Goal: Find specific page/section: Find specific page/section

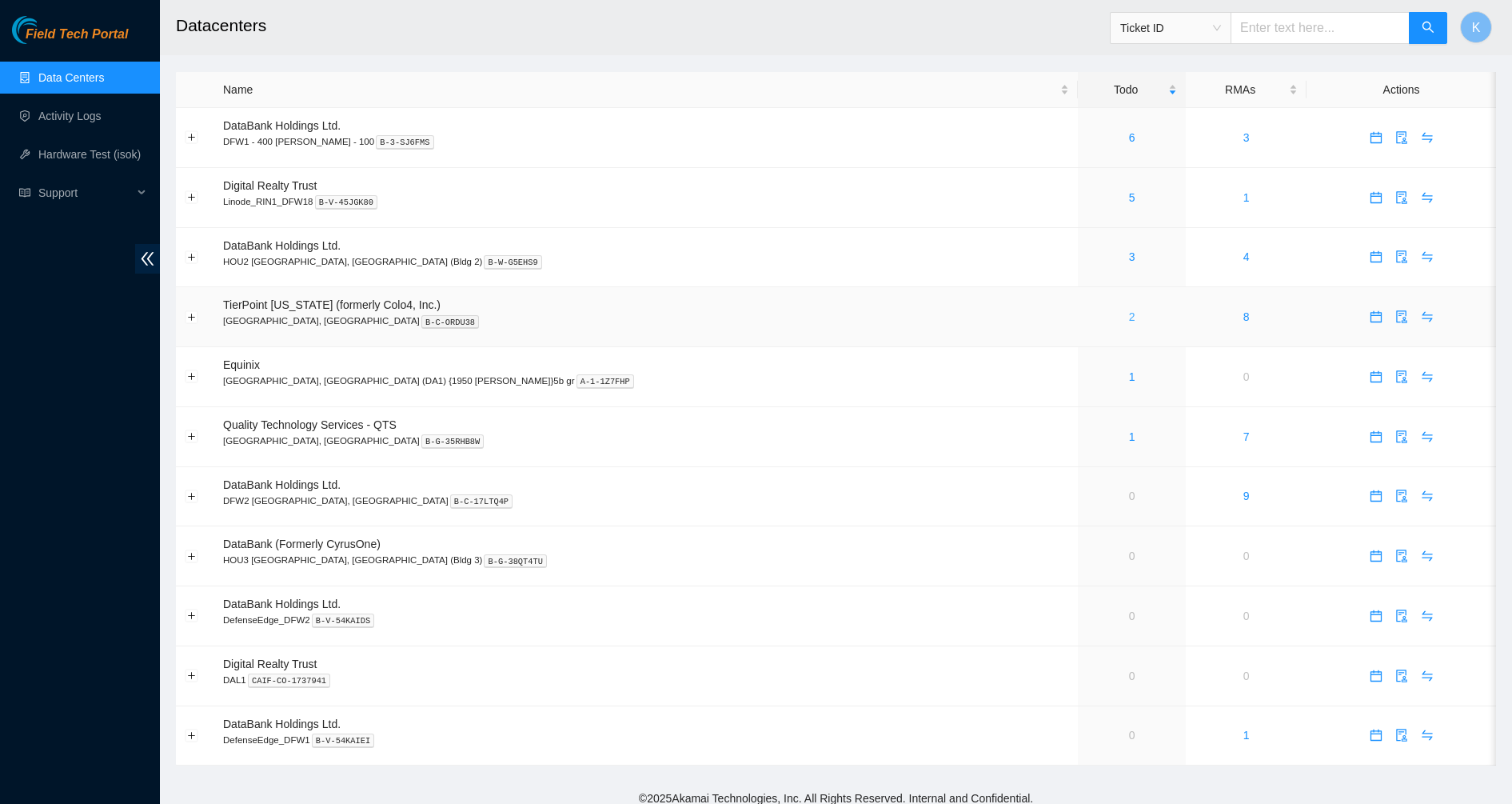
click at [1129, 320] on link "2" at bounding box center [1132, 317] width 7 height 13
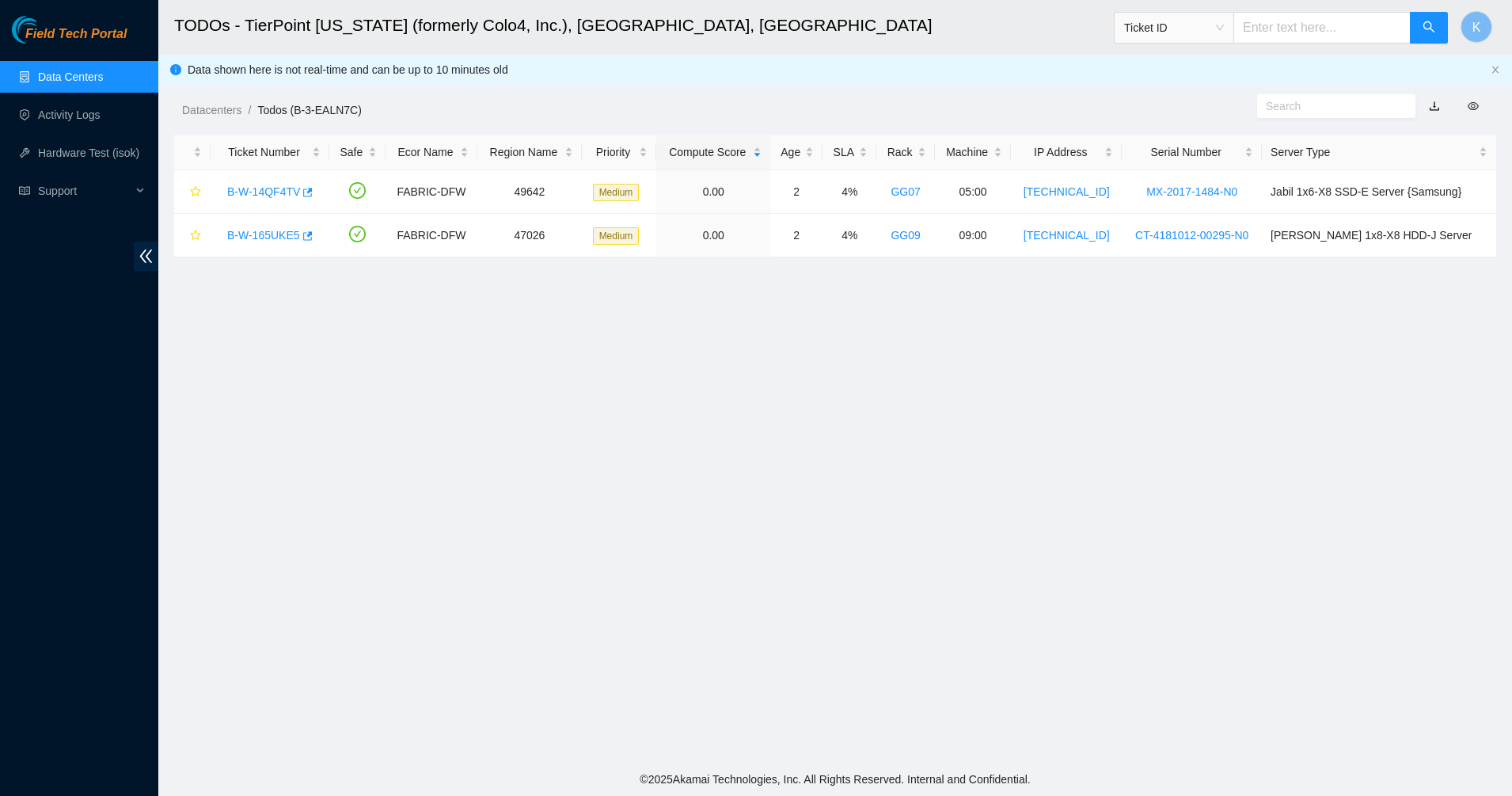
click at [75, 82] on link "Data Centers" at bounding box center [70, 77] width 65 height 13
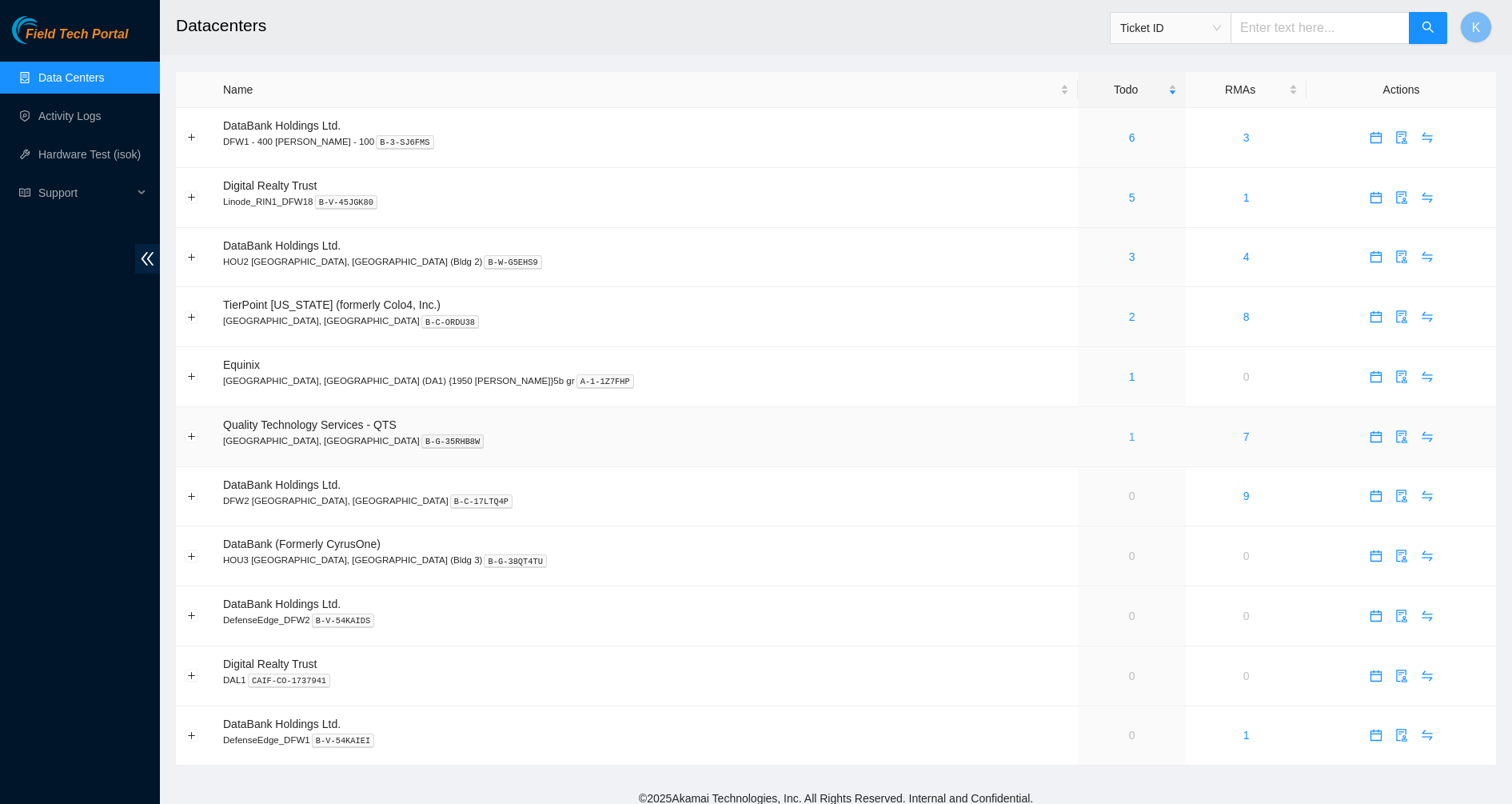
click at [1129, 439] on link "1" at bounding box center [1132, 437] width 7 height 13
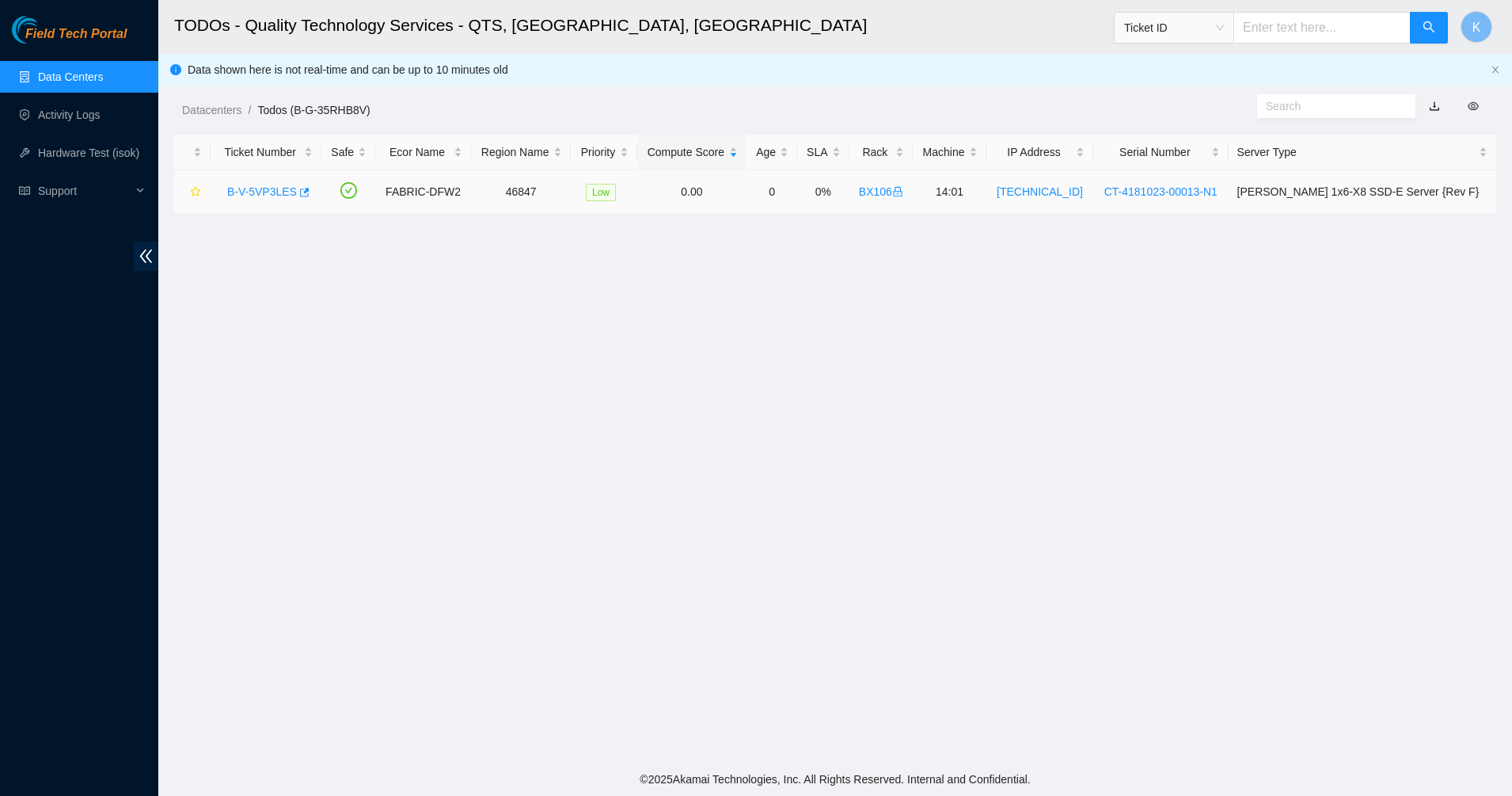
click at [262, 187] on link "B-V-5VP3LES" at bounding box center [262, 191] width 69 height 13
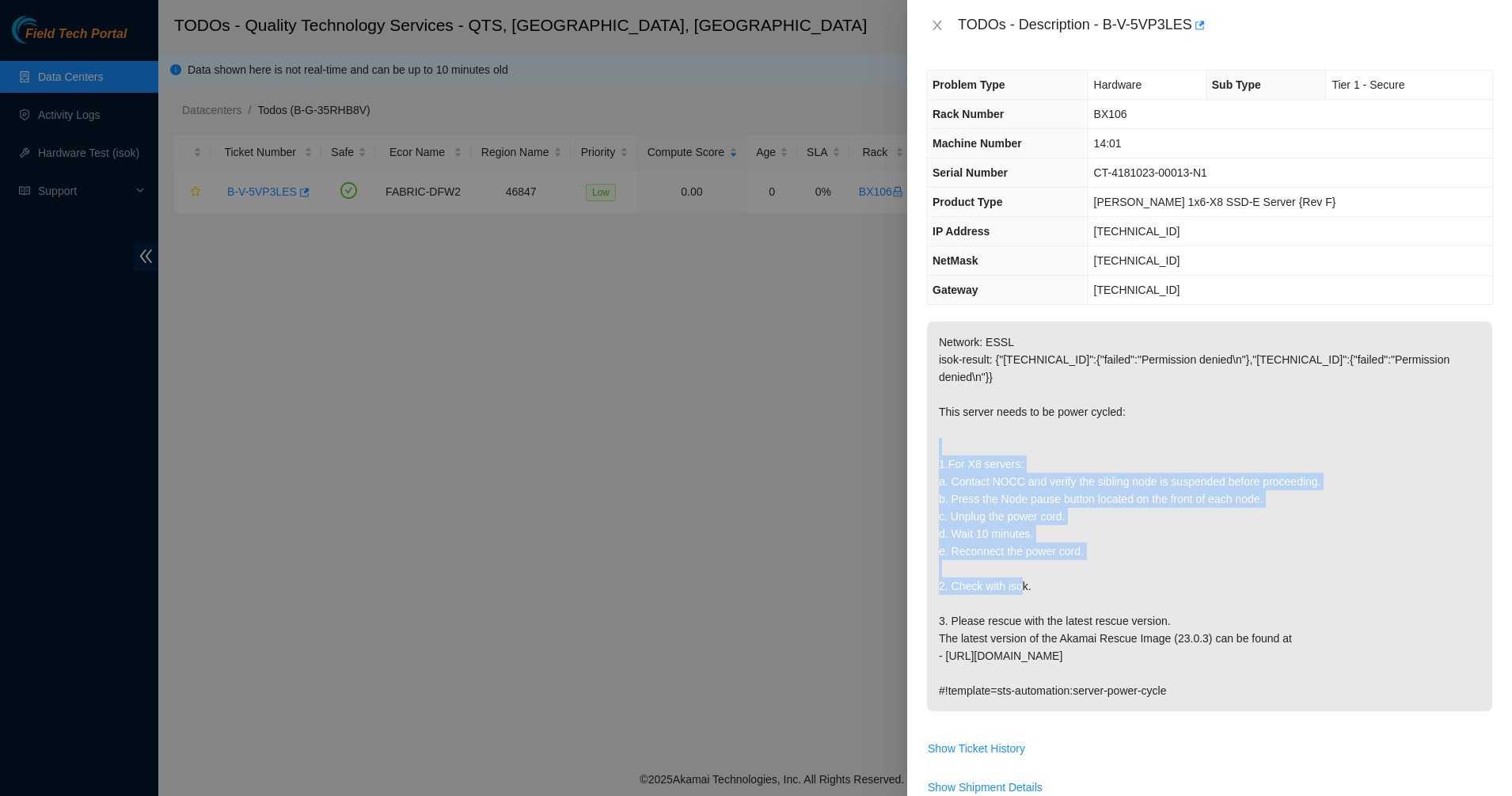
drag, startPoint x: 958, startPoint y: 448, endPoint x: 1029, endPoint y: 580, distance: 149.9
click at [1029, 580] on p "Network: ESSL isok-result: {"23.205.248.31":{"failed":"Permission denied\n"},"2…" at bounding box center [1210, 516] width 566 height 389
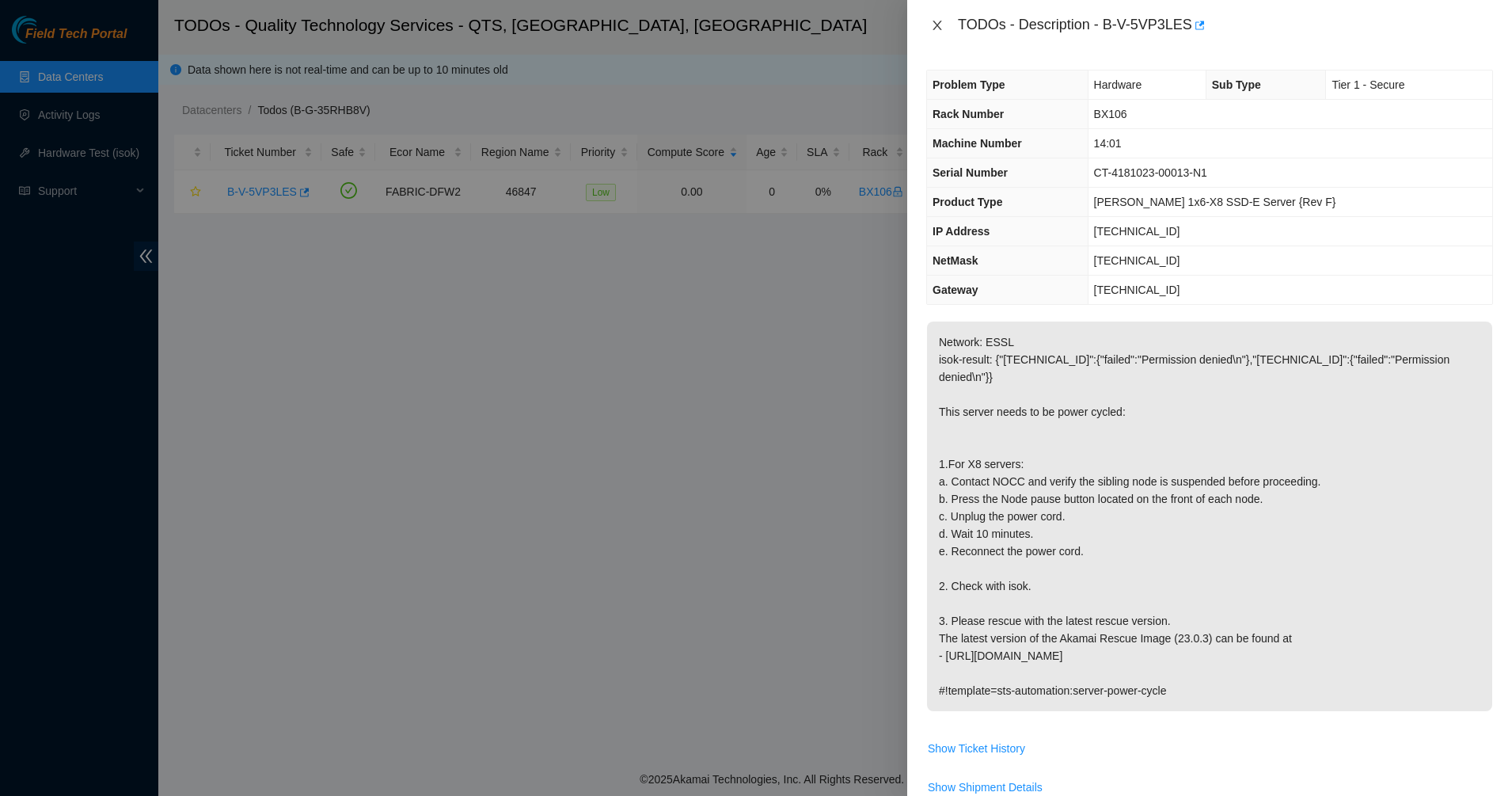
click at [942, 31] on icon "close" at bounding box center [937, 26] width 13 height 13
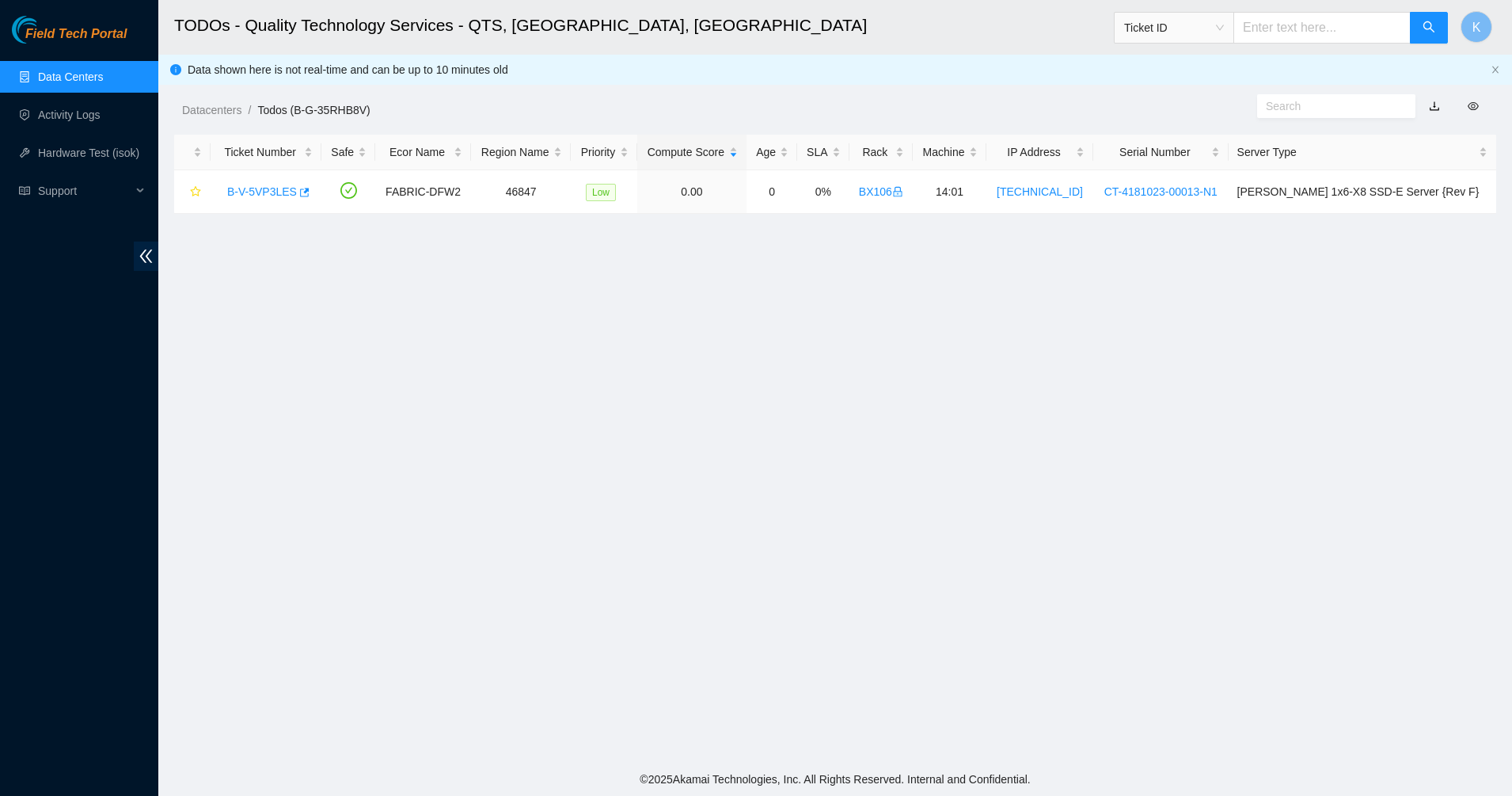
click at [67, 34] on span "Field Tech Portal" at bounding box center [76, 34] width 102 height 15
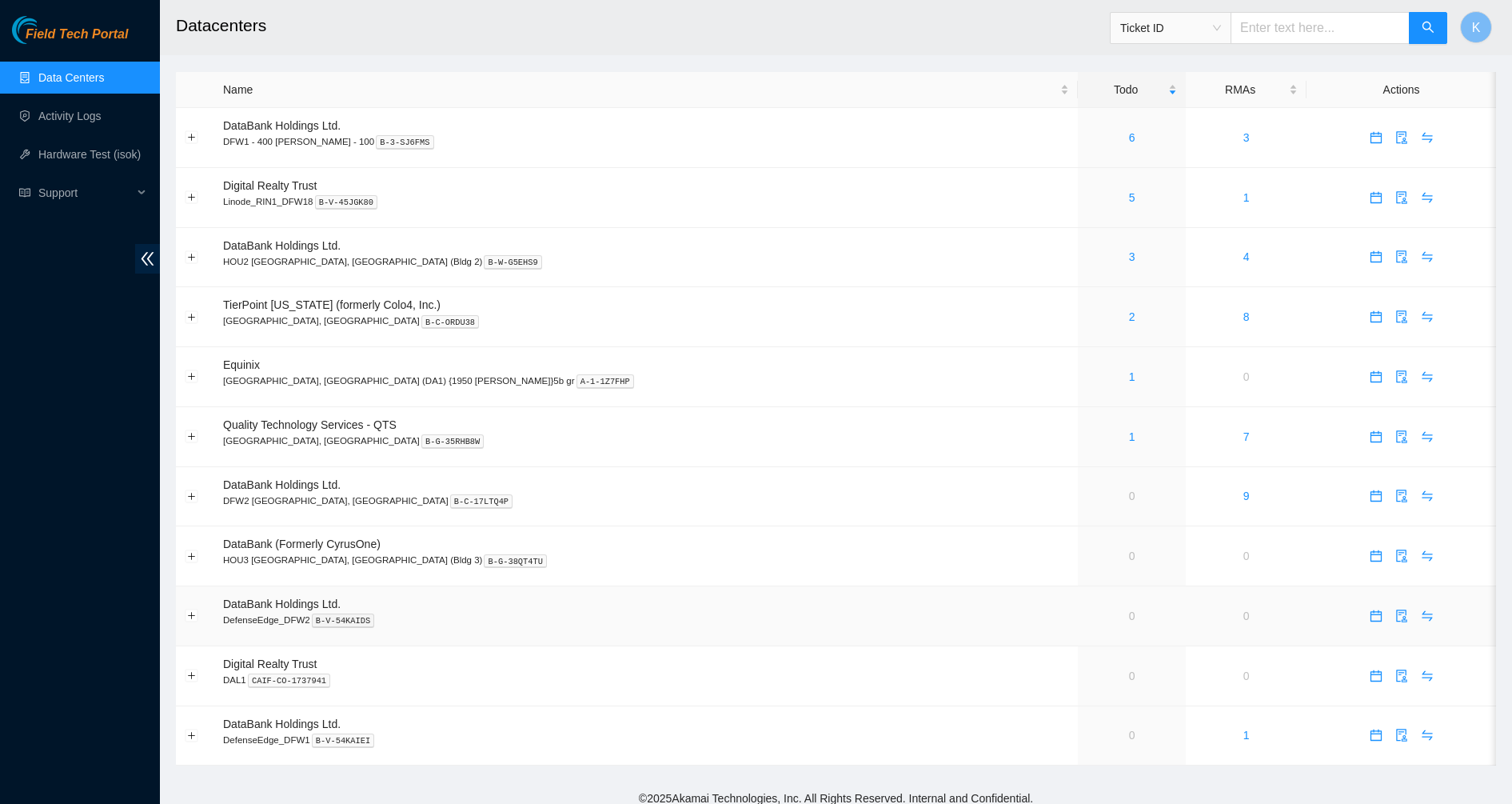
scroll to position [11, 0]
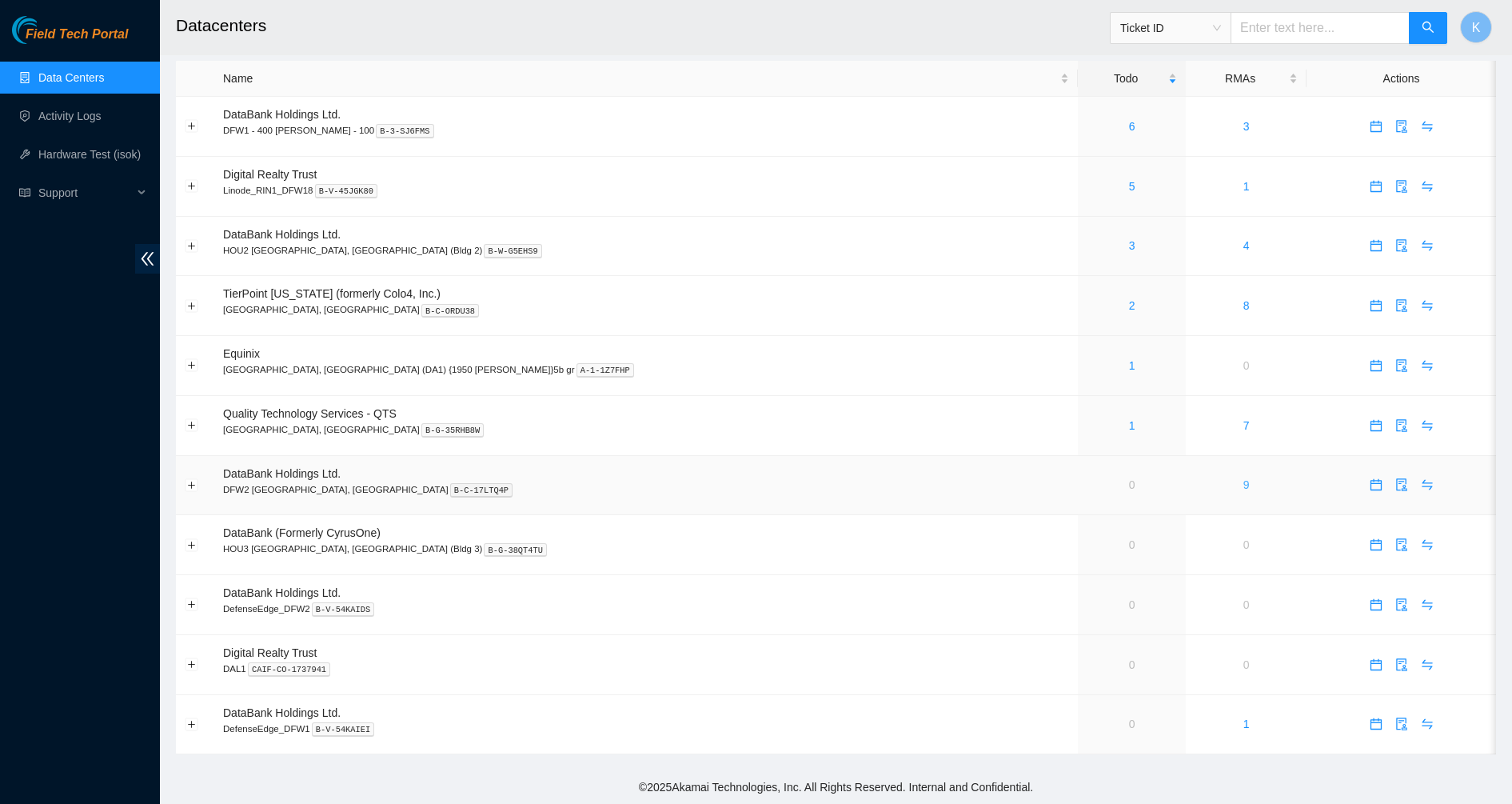
click at [1243, 485] on link "9" at bounding box center [1246, 485] width 7 height 13
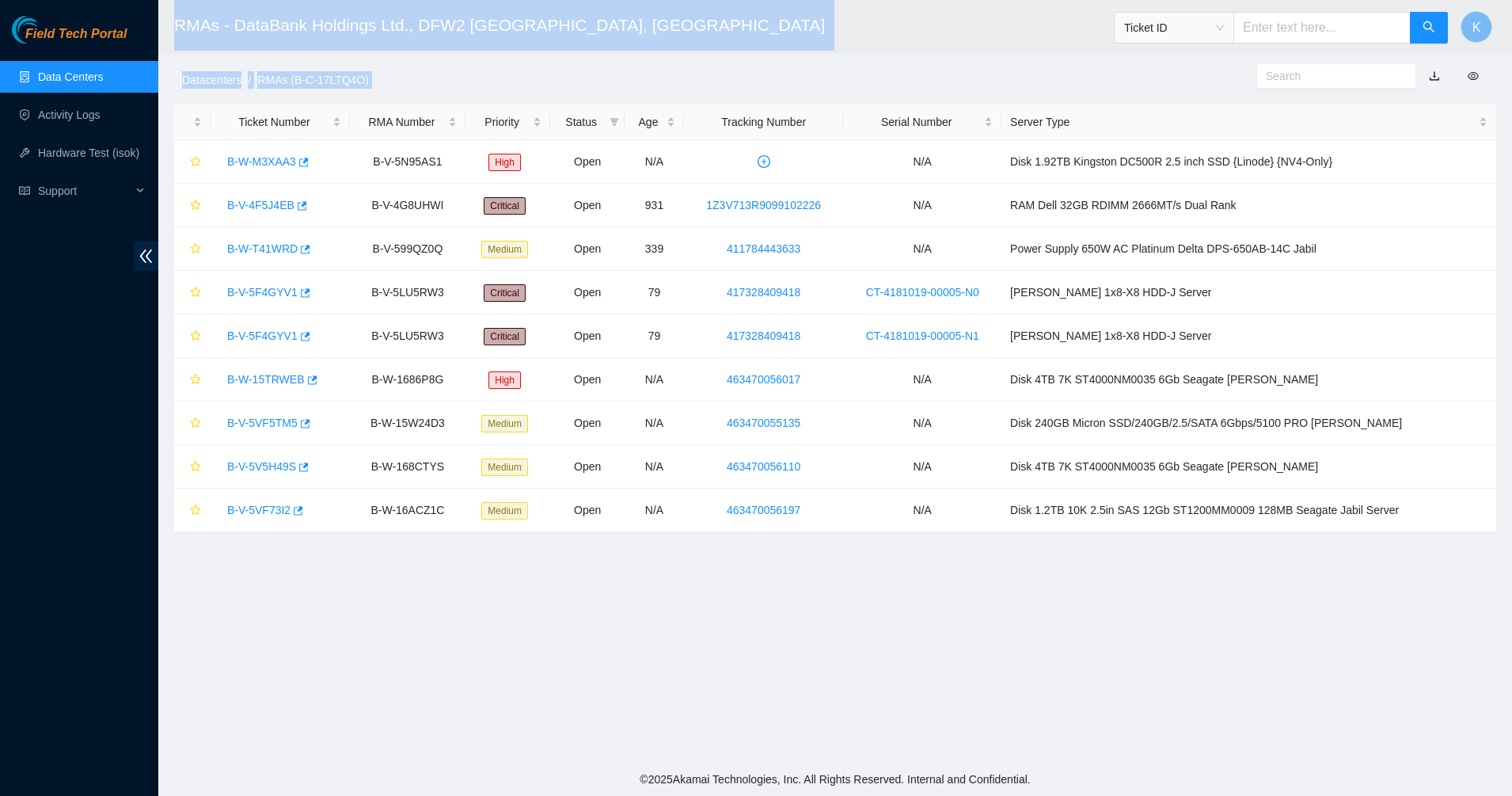
drag, startPoint x: 806, startPoint y: 582, endPoint x: 173, endPoint y: 17, distance: 848.5
click at [173, 17] on main "RMAs - DataBank Holdings Ltd., DFW2 [GEOGRAPHIC_DATA], [GEOGRAPHIC_DATA] Ticket…" at bounding box center [835, 381] width 1354 height 763
click at [173, 17] on header "RMAs - DataBank Holdings Ltd., DFW2 [GEOGRAPHIC_DATA], [GEOGRAPHIC_DATA] Ticket…" at bounding box center [914, 27] width 1512 height 55
drag, startPoint x: 188, startPoint y: 25, endPoint x: 599, endPoint y: 33, distance: 411.1
click at [599, 33] on h2 "RMAs - DataBank Holdings Ltd., DFW2 [GEOGRAPHIC_DATA], [GEOGRAPHIC_DATA]" at bounding box center [691, 25] width 1036 height 51
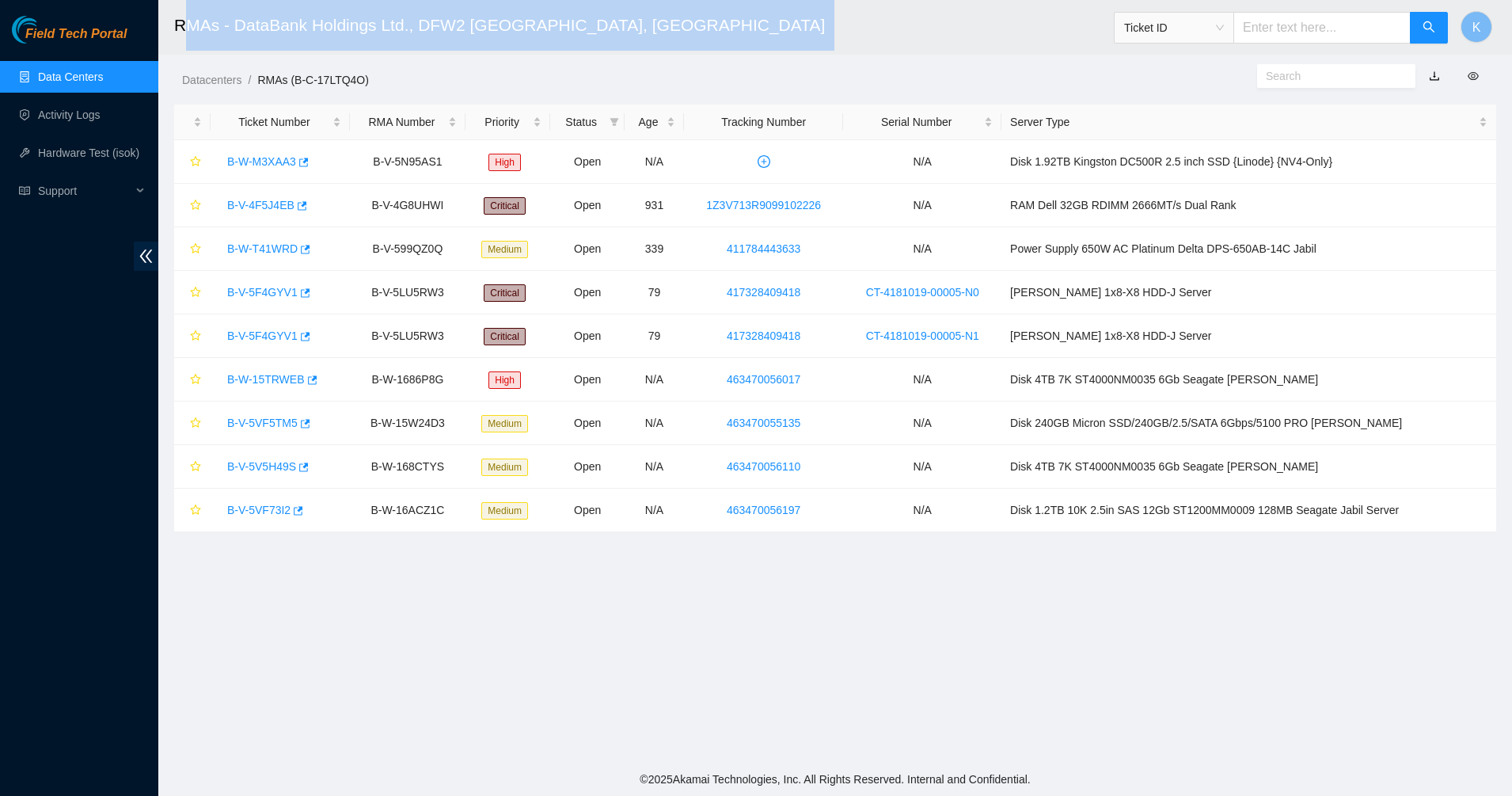
click at [599, 33] on h2 "RMAs - DataBank Holdings Ltd., DFW2 [GEOGRAPHIC_DATA], [GEOGRAPHIC_DATA]" at bounding box center [691, 25] width 1036 height 51
drag, startPoint x: 174, startPoint y: 25, endPoint x: 1230, endPoint y: 596, distance: 1200.5
click at [1230, 596] on main "RMAs - DataBank Holdings Ltd., DFW2 [GEOGRAPHIC_DATA], [GEOGRAPHIC_DATA] Ticket…" at bounding box center [835, 381] width 1354 height 763
click at [1182, 612] on main "RMAs - DataBank Holdings Ltd., DFW2 [GEOGRAPHIC_DATA], [GEOGRAPHIC_DATA] Ticket…" at bounding box center [835, 381] width 1354 height 763
